Goal: Information Seeking & Learning: Compare options

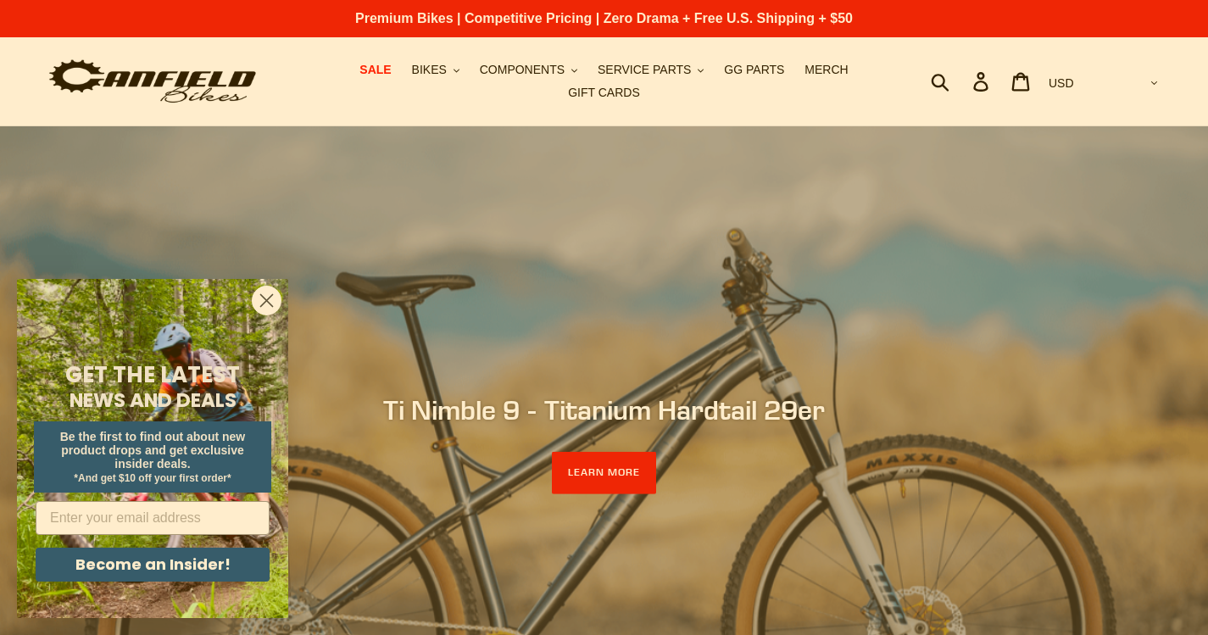
click at [267, 296] on circle "Close dialog" at bounding box center [267, 301] width 28 height 28
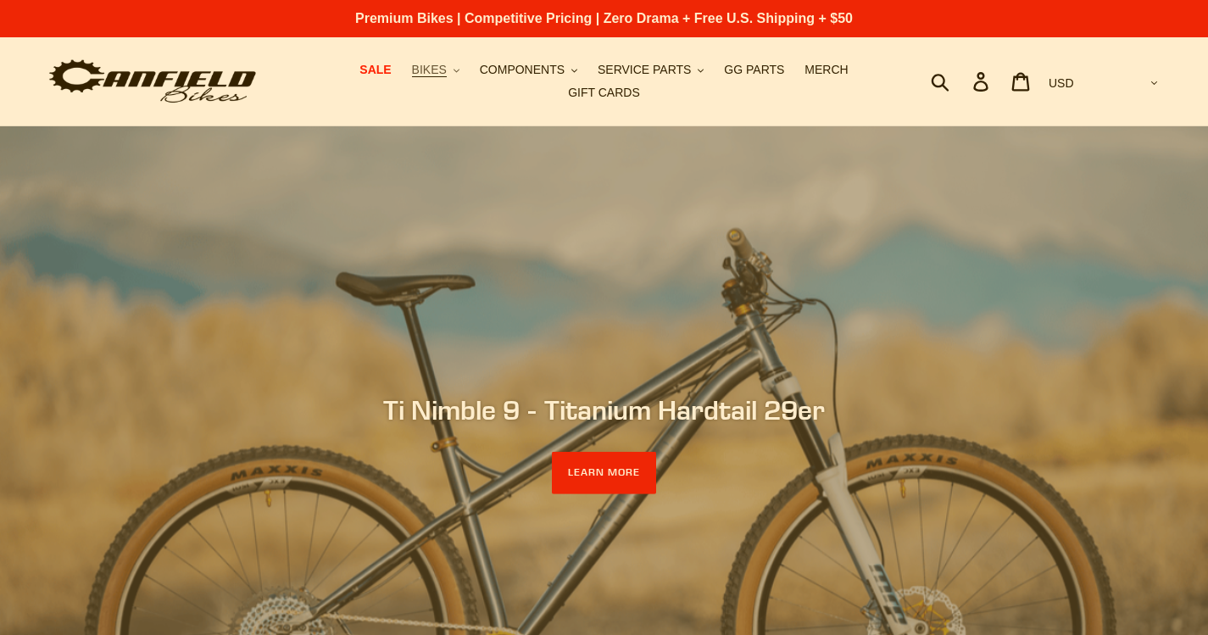
click at [454, 74] on icon ".cls-1{fill:#231f20}" at bounding box center [457, 71] width 6 height 6
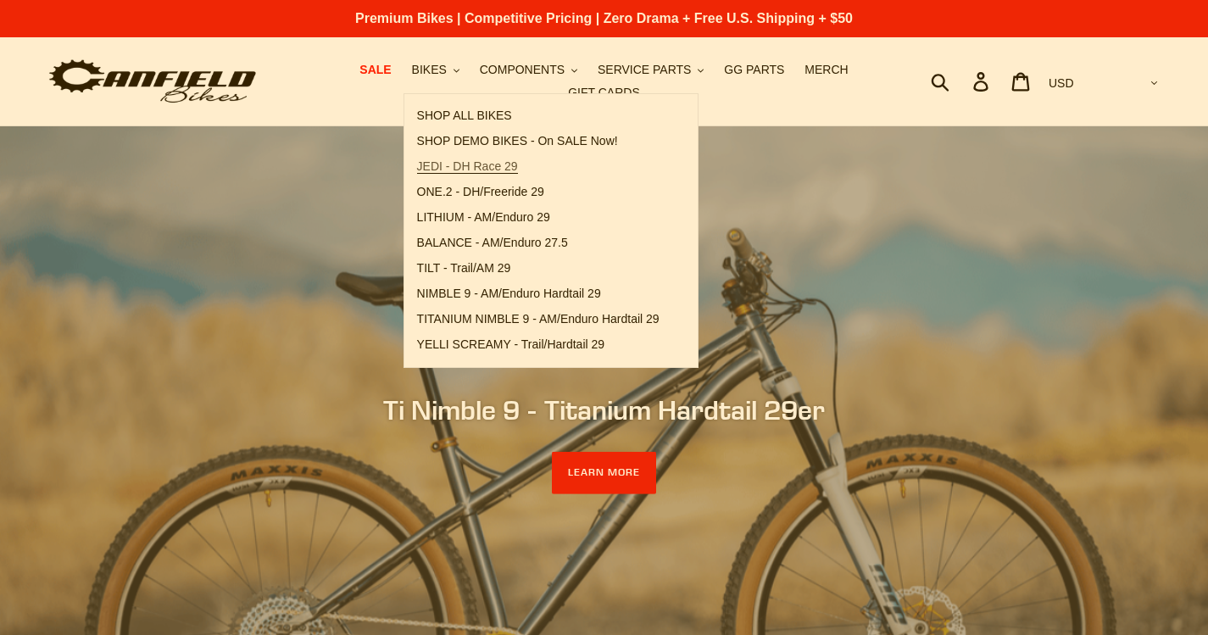
click at [472, 174] on span "JEDI - DH Race 29" at bounding box center [467, 166] width 101 height 14
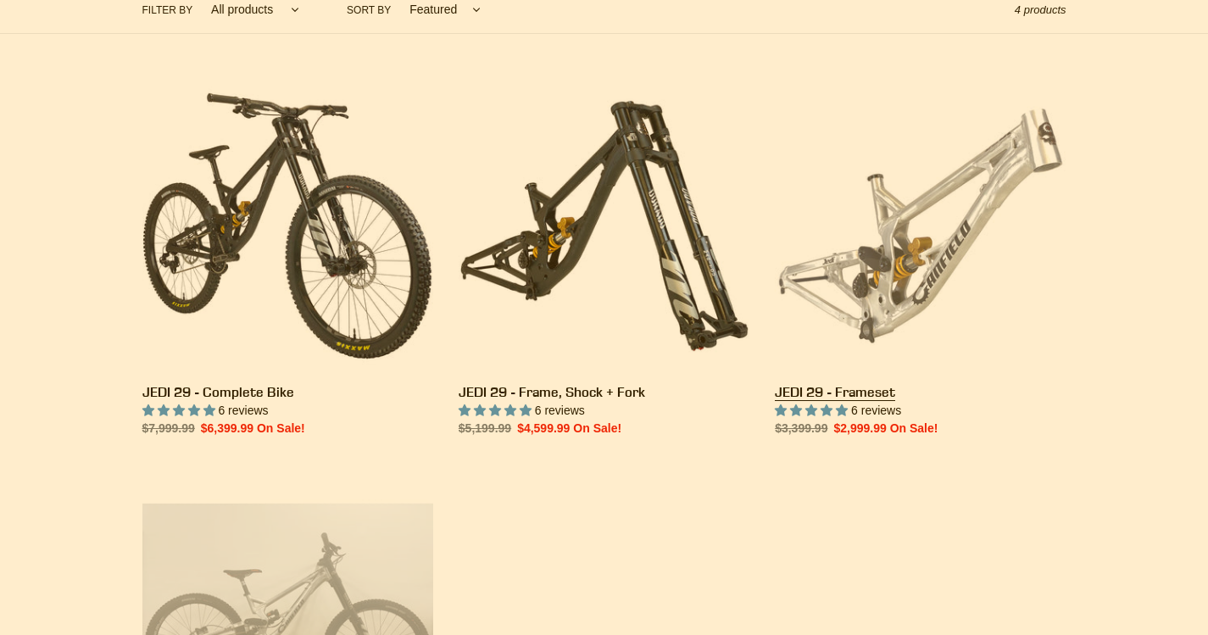
scroll to position [424, 0]
drag, startPoint x: 820, startPoint y: 380, endPoint x: 804, endPoint y: 381, distance: 16.1
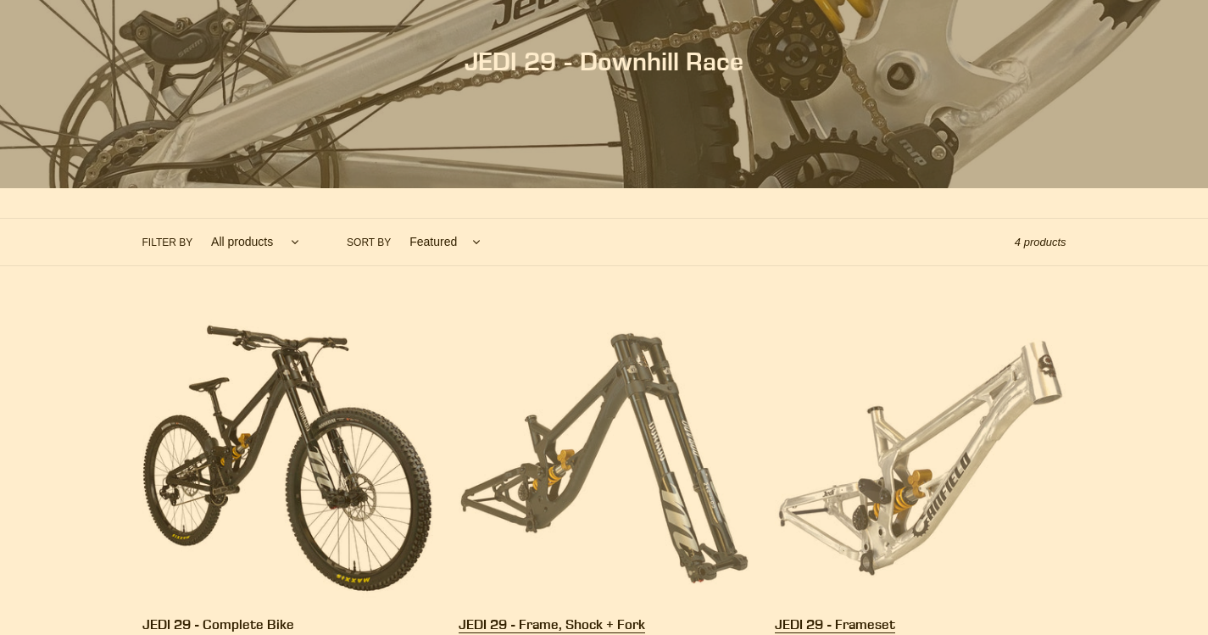
scroll to position [0, 0]
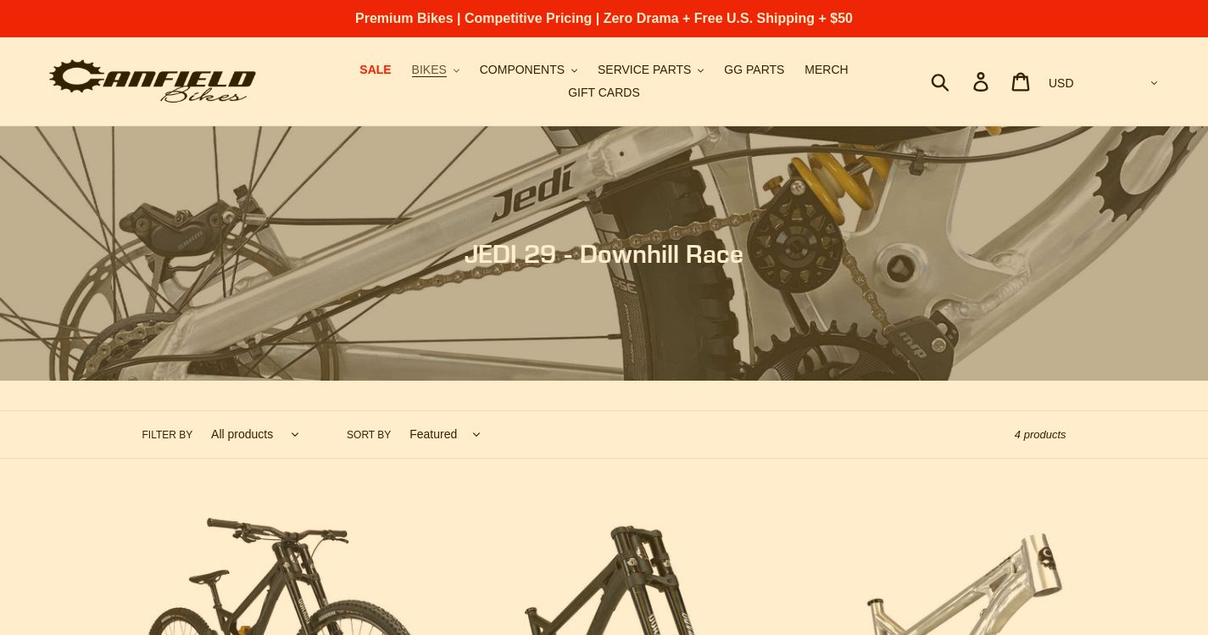
click at [454, 74] on icon ".cls-1{fill:#231f20}" at bounding box center [457, 71] width 6 height 6
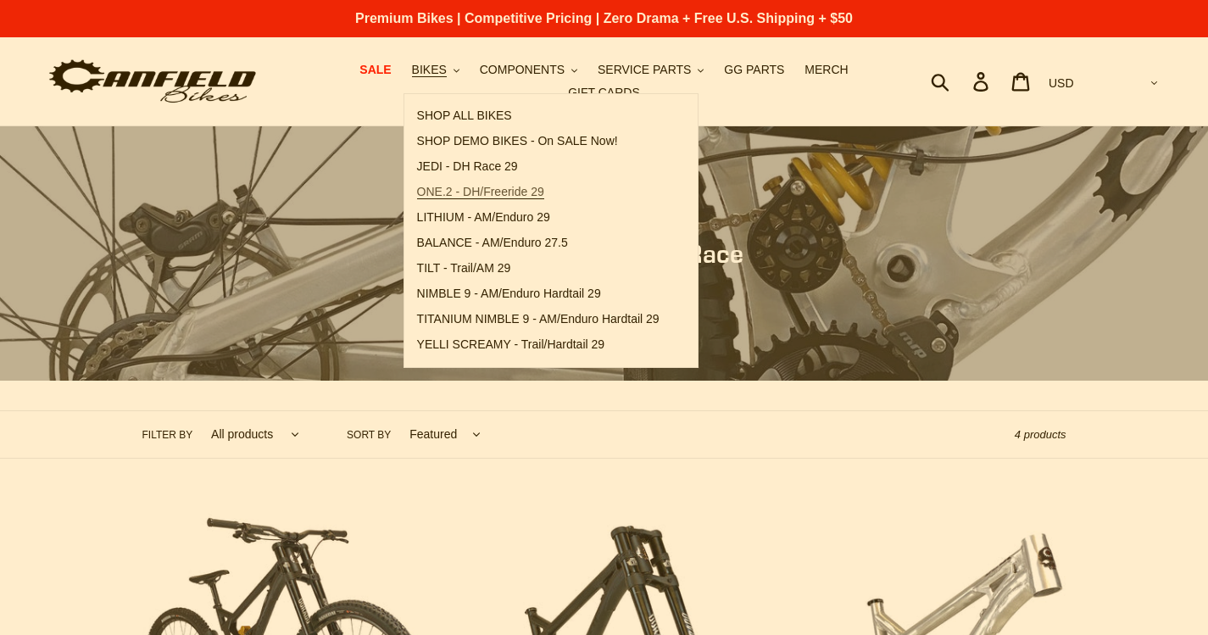
click at [447, 193] on span "ONE.2 - DH/Freeride 29" at bounding box center [480, 192] width 127 height 14
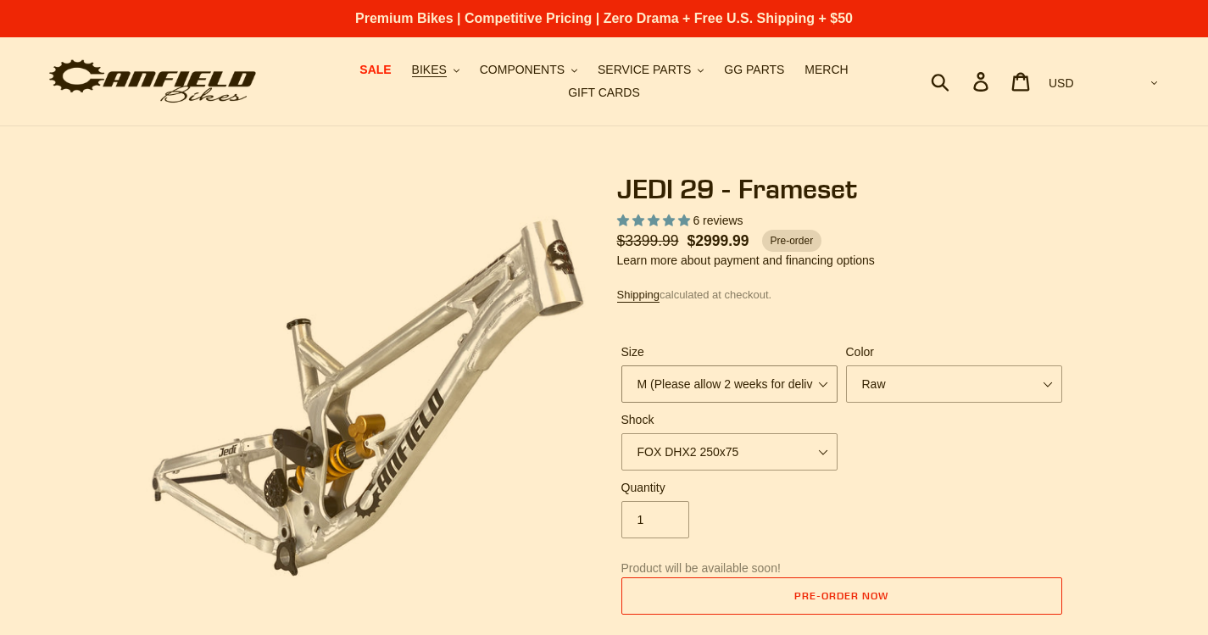
click at [818, 382] on select "M (Please allow 2 weeks for delivery) L (Please allow 2 weeks for delivery) XL" at bounding box center [730, 383] width 216 height 37
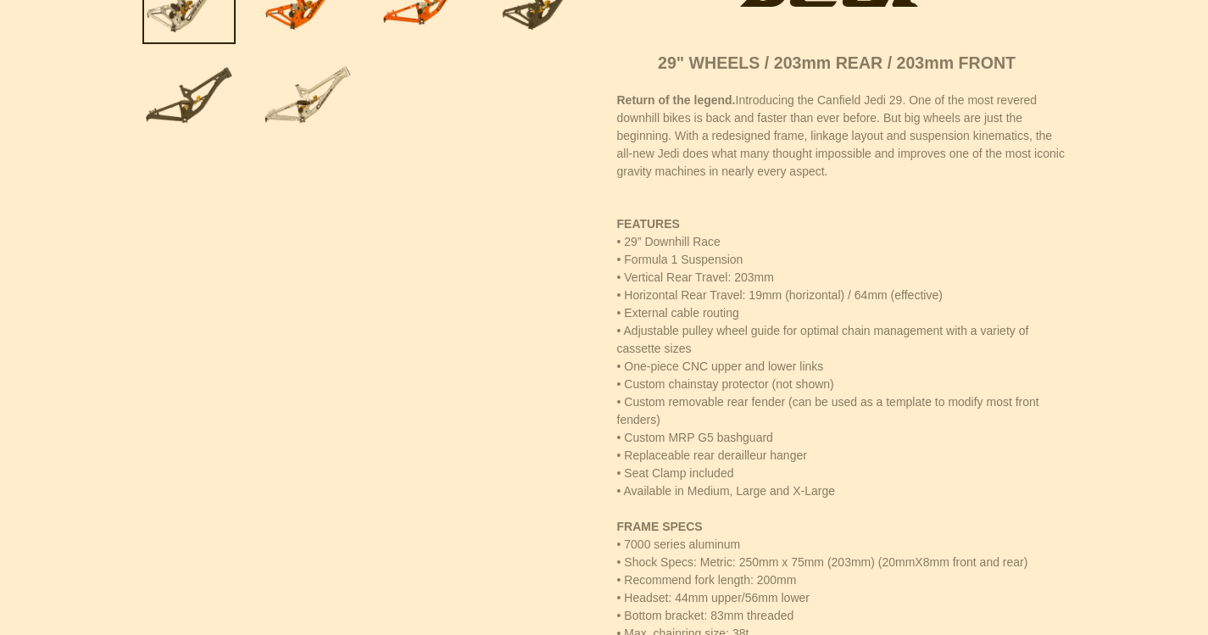
scroll to position [105, 0]
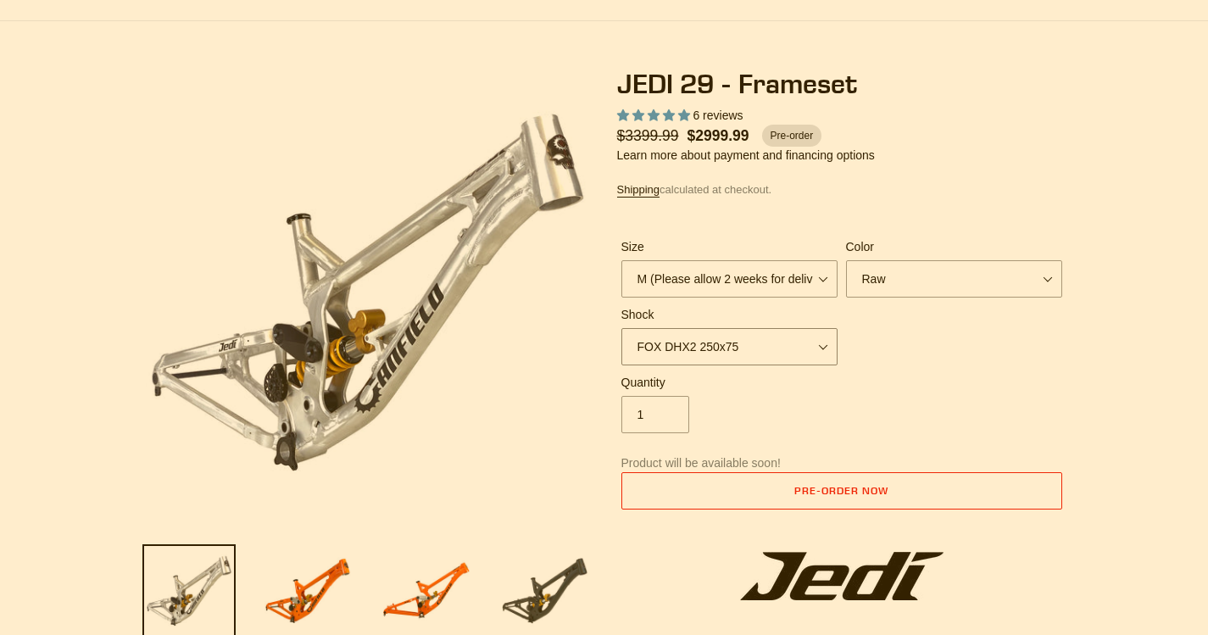
click at [819, 337] on select "No Shock FOX DHX2 250x75 RockShox Vivid Ultimate DH 250x75 EXT e-Storia LOX V3" at bounding box center [730, 346] width 216 height 37
select select "RockShox Vivid Ultimate DH 250x75"
click at [622, 328] on select "No Shock FOX DHX2 250x75 RockShox Vivid Ultimate DH 250x75 EXT e-Storia LOX V3" at bounding box center [730, 346] width 216 height 37
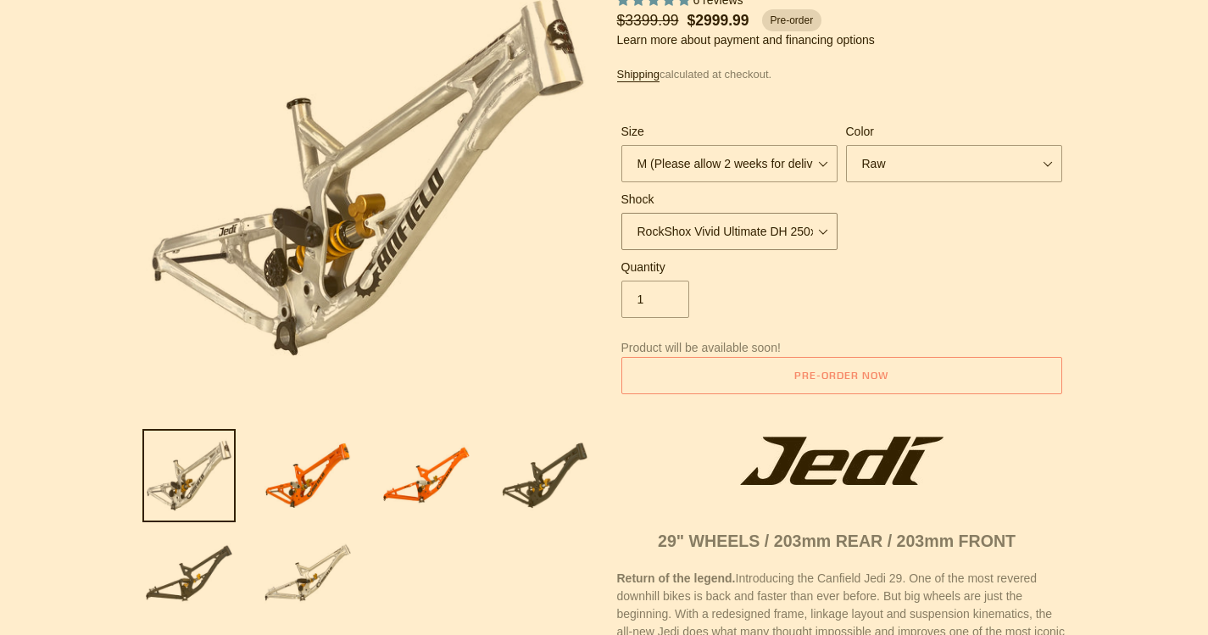
scroll to position [190, 0]
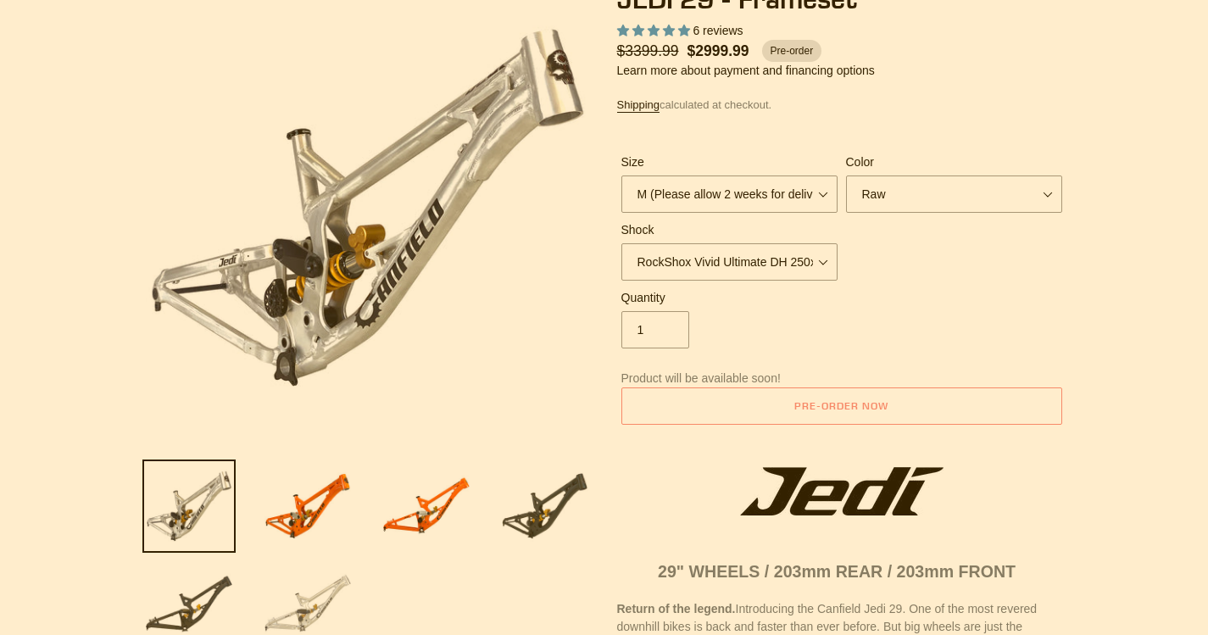
click at [309, 593] on img at bounding box center [307, 604] width 93 height 93
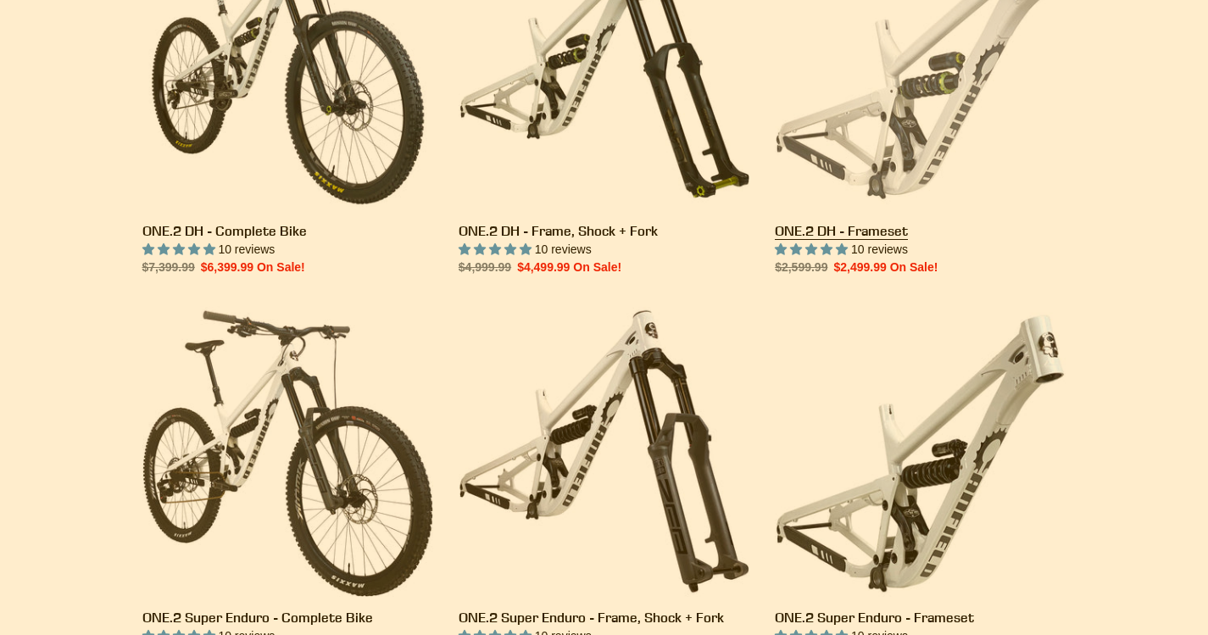
scroll to position [424, 0]
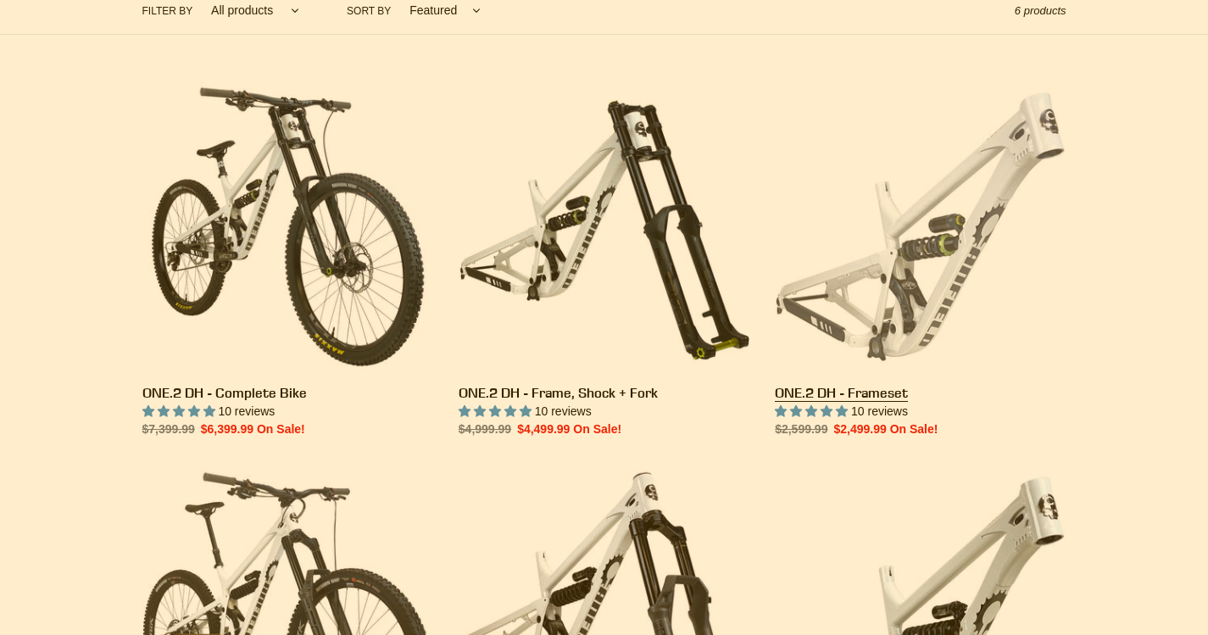
click at [966, 177] on link "ONE.2 DH - Frameset" at bounding box center [920, 259] width 291 height 357
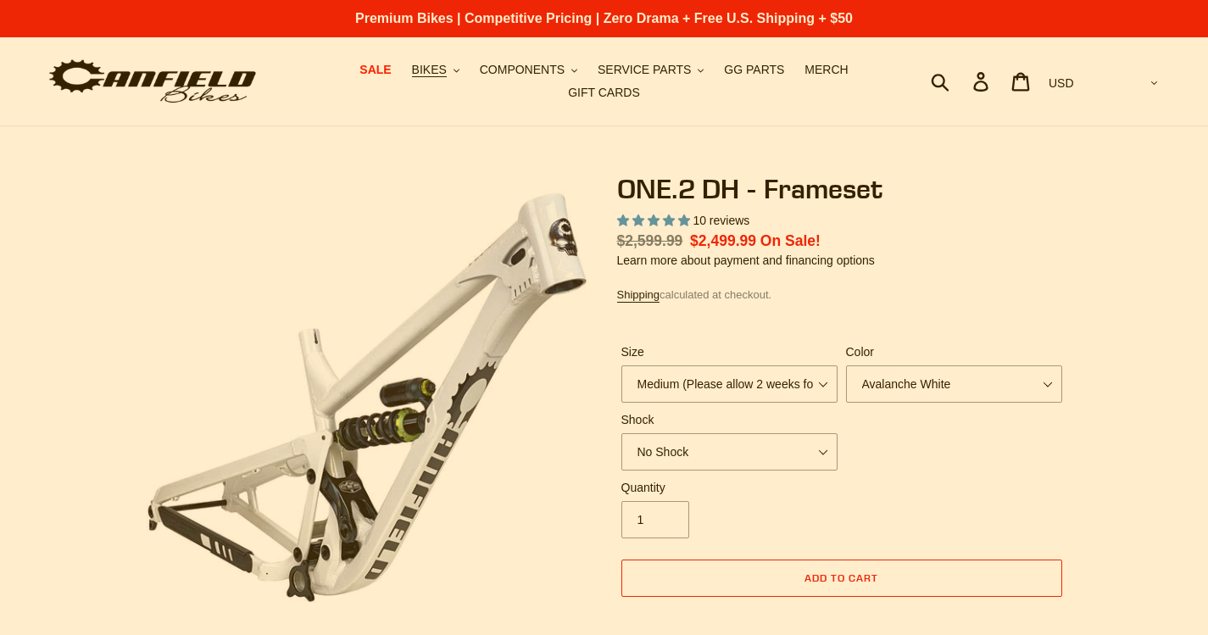
select select "highest-rating"
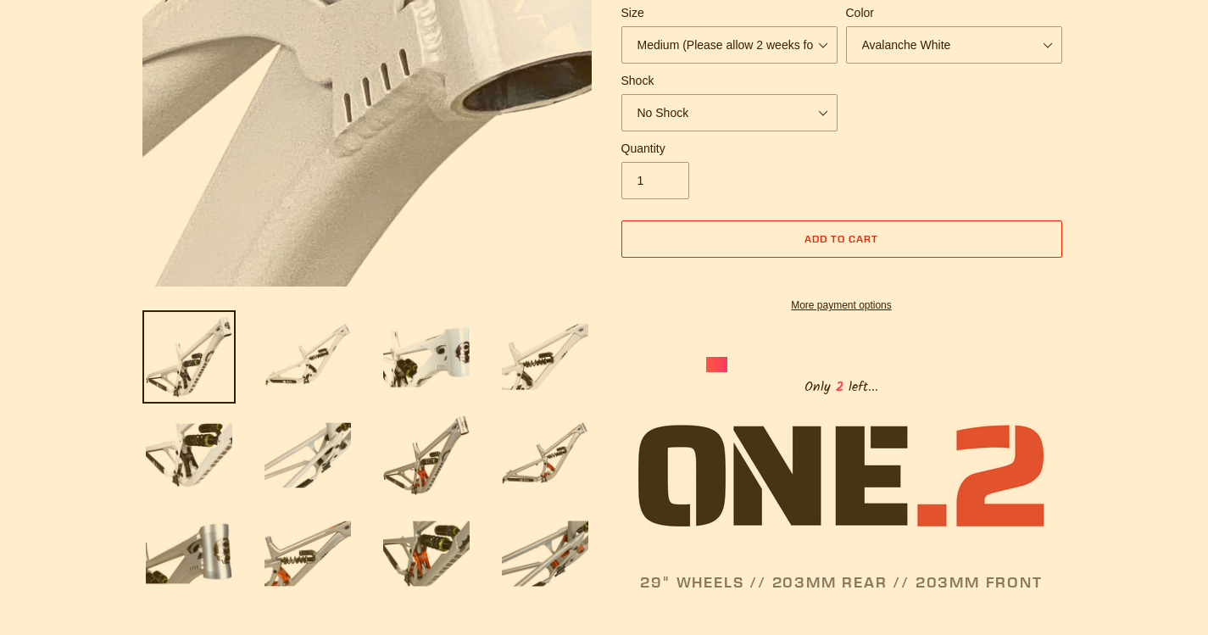
scroll to position [424, 0]
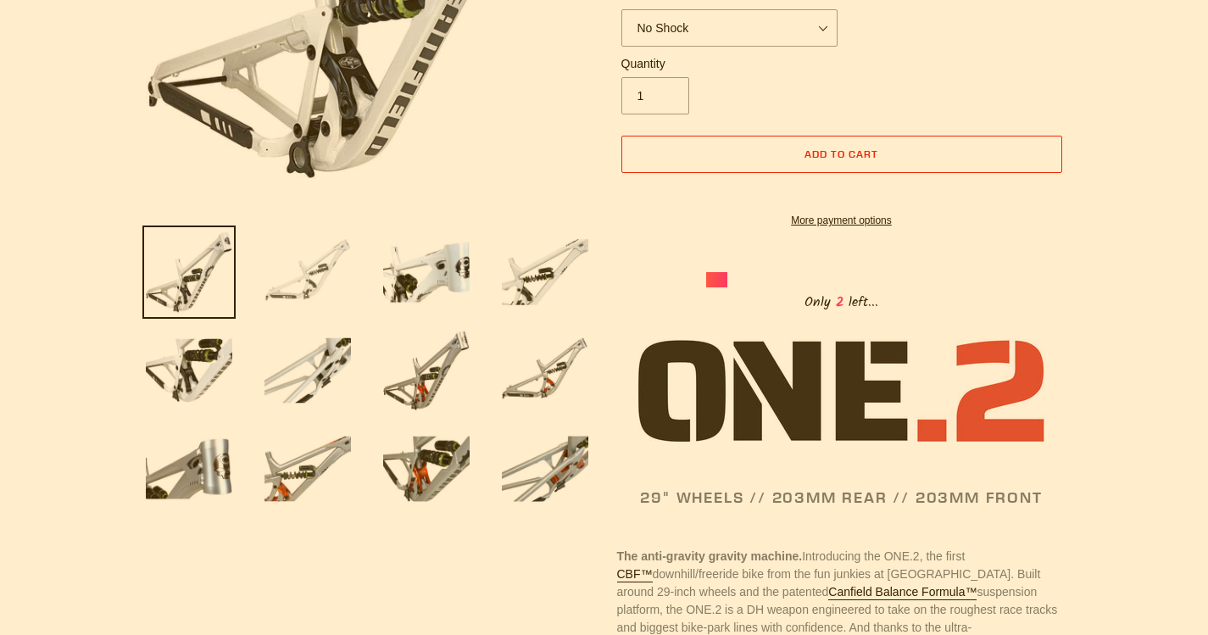
click at [332, 265] on img at bounding box center [307, 272] width 93 height 93
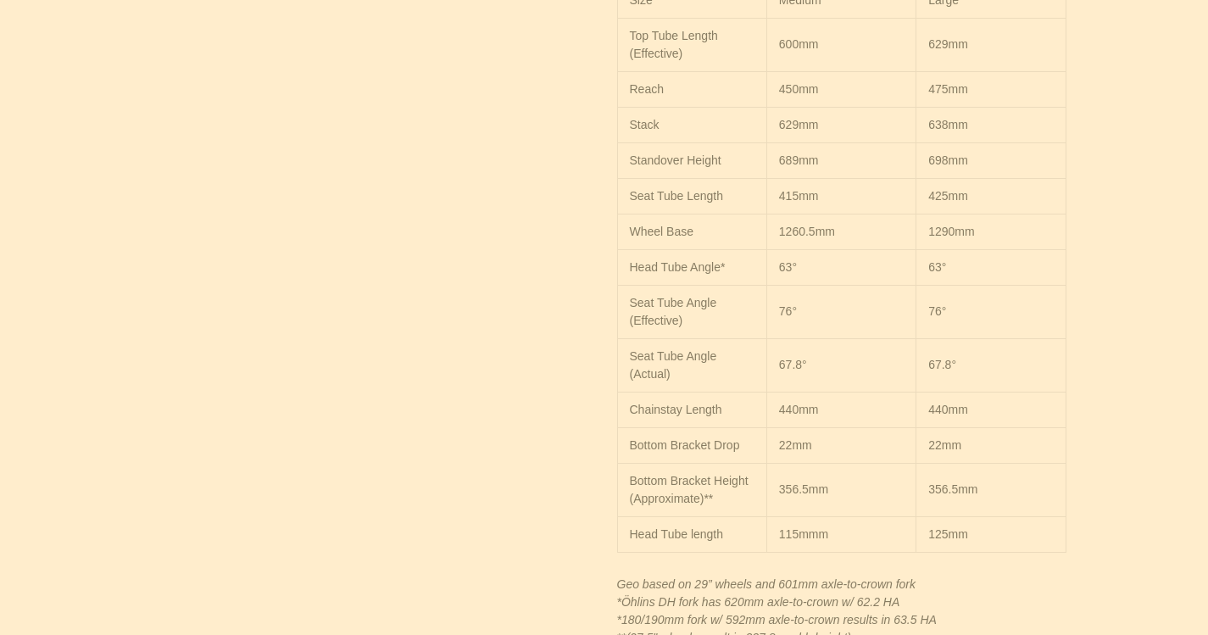
scroll to position [1696, 0]
